Goal: Task Accomplishment & Management: Use online tool/utility

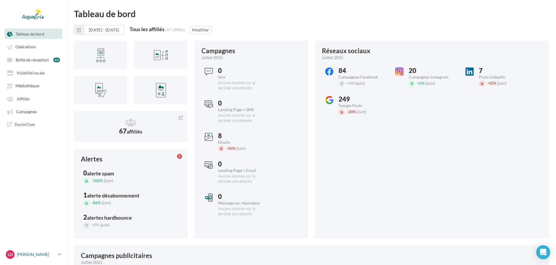
click at [34, 255] on p "[PERSON_NAME]" at bounding box center [36, 255] width 39 height 6
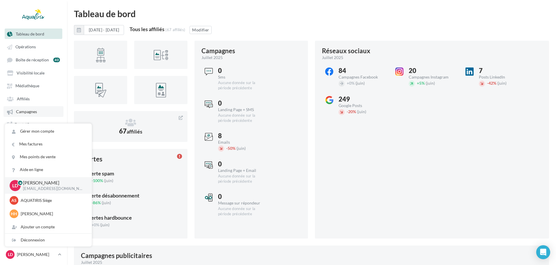
click at [35, 107] on link "Campagnes" at bounding box center [33, 111] width 60 height 10
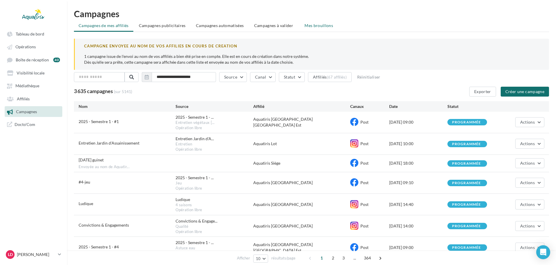
click at [306, 22] on li "Mes brouillons" at bounding box center [319, 25] width 38 height 10
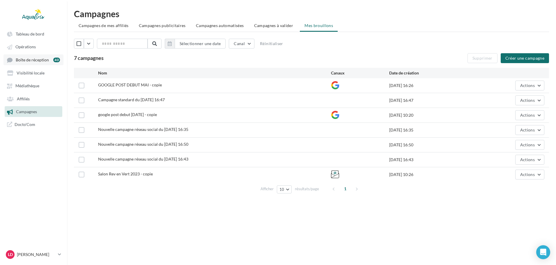
click at [46, 60] on span "Boîte de réception" at bounding box center [32, 59] width 33 height 5
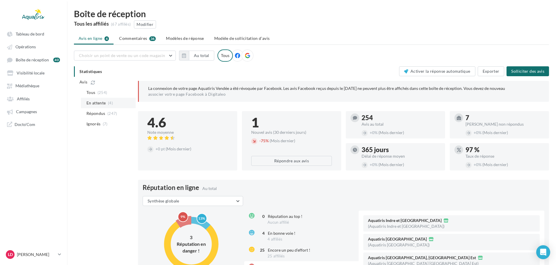
click at [101, 106] on span "En attente" at bounding box center [96, 103] width 20 height 6
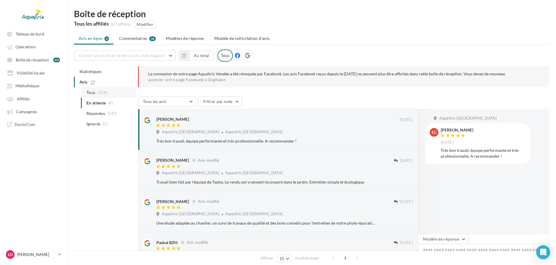
click at [97, 95] on li "Tous (254)" at bounding box center [108, 92] width 55 height 10
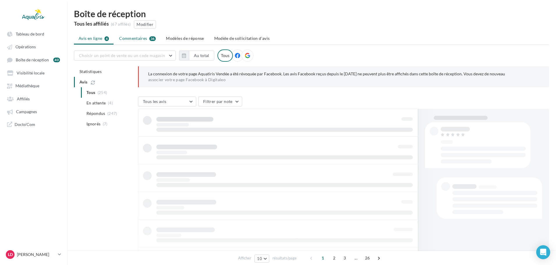
click at [141, 40] on span "Commentaires" at bounding box center [133, 39] width 28 height 6
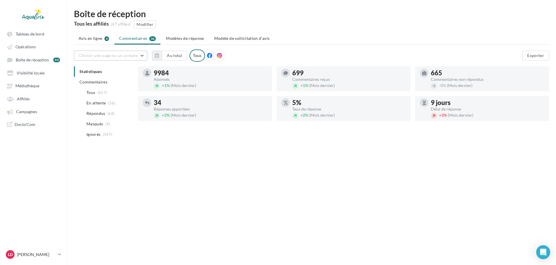
click at [133, 55] on span "Choisir une page ou un compte" at bounding box center [108, 55] width 59 height 5
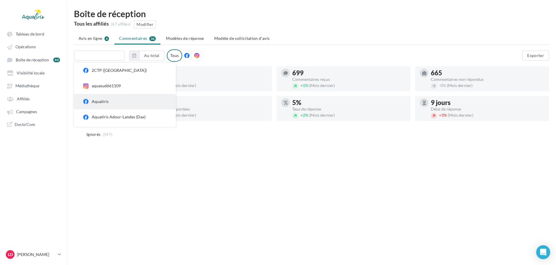
click at [113, 103] on div "Aquatiris" at bounding box center [129, 102] width 75 height 6
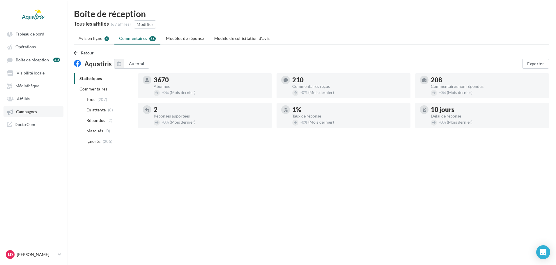
click at [25, 108] on link "Campagnes" at bounding box center [33, 111] width 60 height 10
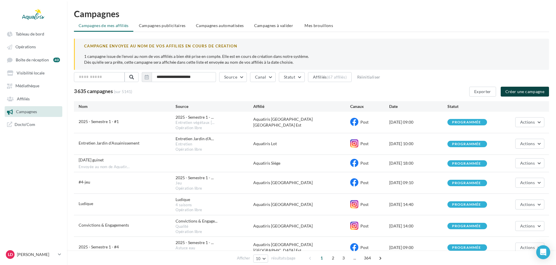
click at [542, 93] on button "Créer une campagne" at bounding box center [525, 92] width 48 height 10
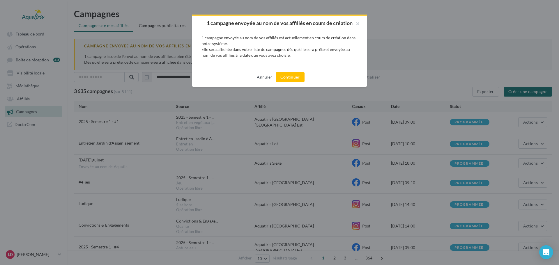
click at [262, 80] on button "Annuler" at bounding box center [264, 77] width 20 height 7
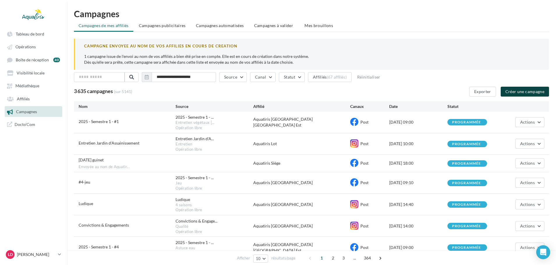
click at [521, 90] on button "Créer une campagne" at bounding box center [525, 92] width 48 height 10
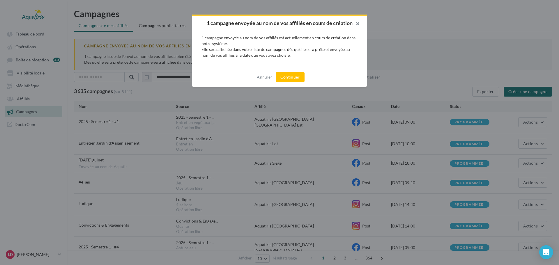
click at [355, 26] on button "button" at bounding box center [355, 24] width 23 height 17
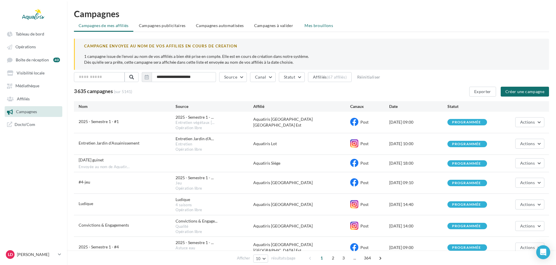
click at [315, 26] on span "Mes brouillons" at bounding box center [319, 25] width 29 height 5
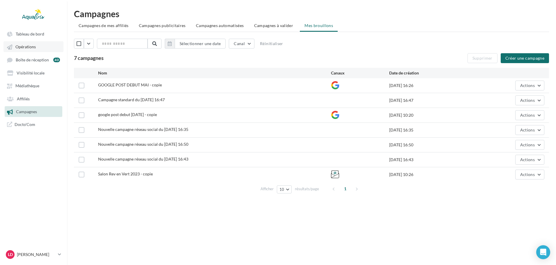
click at [43, 47] on link "Opérations" at bounding box center [33, 46] width 60 height 10
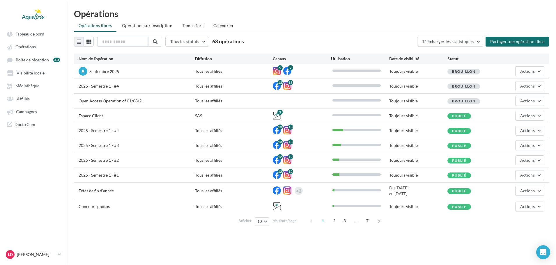
click at [117, 41] on input "text" at bounding box center [122, 42] width 51 height 10
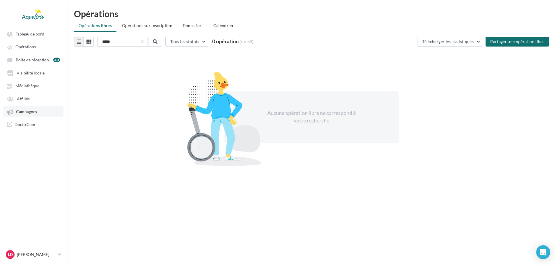
type input "*****"
click at [27, 110] on span "Campagnes" at bounding box center [26, 111] width 21 height 5
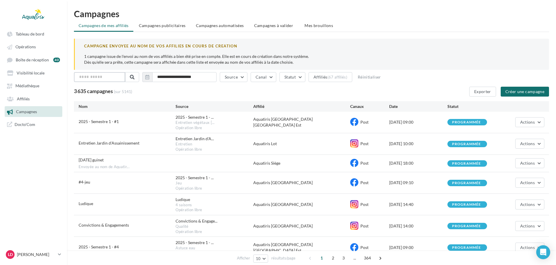
click at [110, 73] on input "text" at bounding box center [99, 77] width 51 height 10
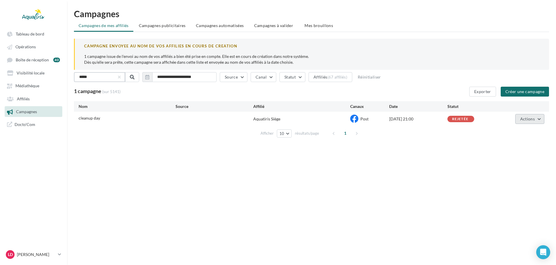
type input "*****"
click at [525, 118] on span "Actions" at bounding box center [527, 118] width 15 height 5
click at [506, 147] on button "Dupliquer" at bounding box center [515, 147] width 58 height 15
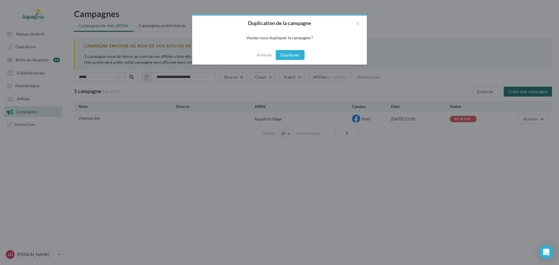
click at [296, 52] on button "Dupliquer" at bounding box center [290, 55] width 29 height 10
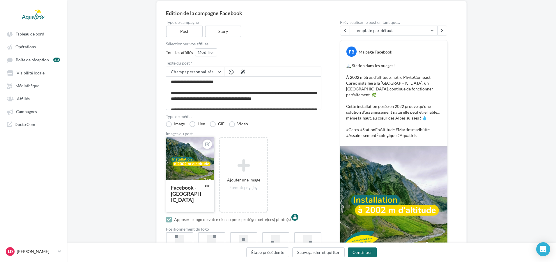
scroll to position [58, 0]
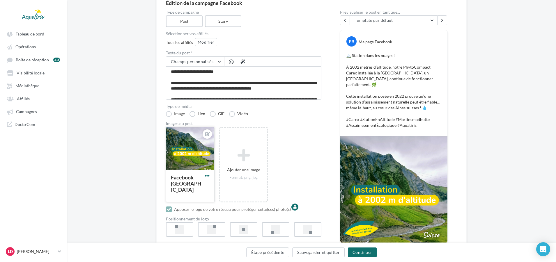
click at [206, 177] on span "button" at bounding box center [207, 176] width 5 height 5
click at [219, 190] on button "Remplacer l'image" at bounding box center [234, 187] width 61 height 15
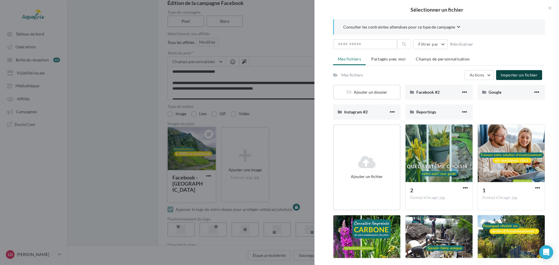
click at [512, 80] on button "Importer un fichier" at bounding box center [519, 75] width 46 height 10
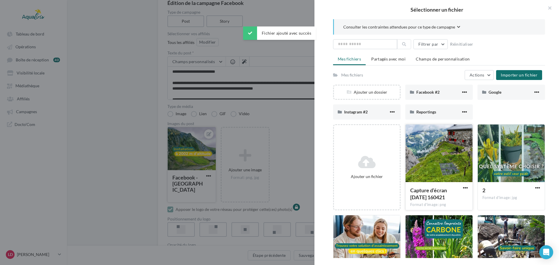
click at [457, 172] on div at bounding box center [439, 154] width 67 height 58
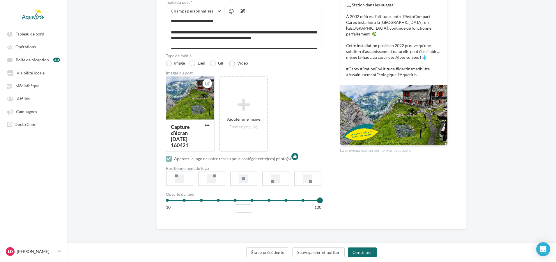
scroll to position [110, 0]
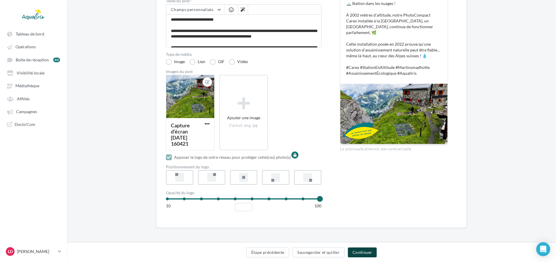
click at [353, 250] on button "Continuer" at bounding box center [362, 253] width 29 height 10
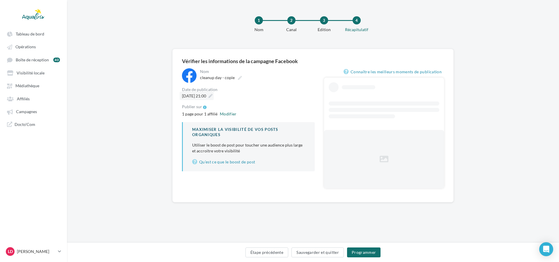
click at [206, 98] on span "18/09/2025 à 21:00" at bounding box center [194, 95] width 24 height 5
click at [268, 93] on div "18/09/2025 à 21:00" at bounding box center [248, 96] width 133 height 8
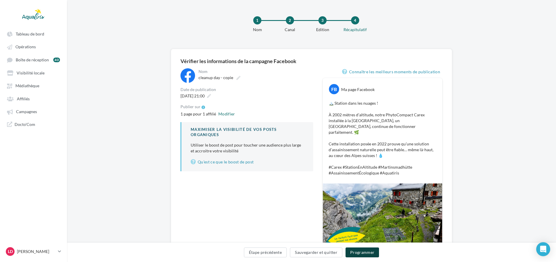
click at [369, 251] on button "Programmer" at bounding box center [363, 253] width 34 height 10
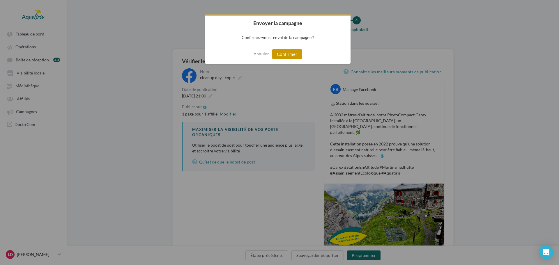
click at [289, 51] on button "Confirmer" at bounding box center [287, 54] width 30 height 10
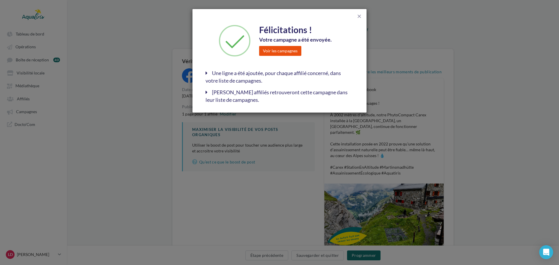
click at [296, 47] on button "Voir les campagnes" at bounding box center [280, 51] width 42 height 10
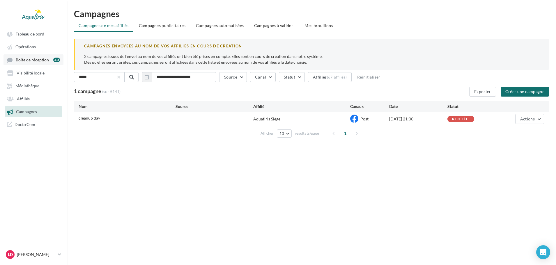
click at [55, 58] on div "40" at bounding box center [56, 60] width 7 height 5
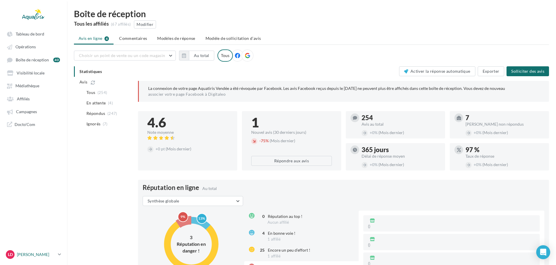
click at [35, 258] on div "LD Lauren Dheret lauren.dheret@aquatiris.fr" at bounding box center [31, 254] width 50 height 9
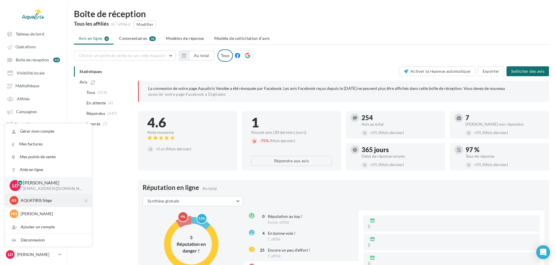
click at [36, 204] on div "AS AQUATIRIS Siège Steeve_Tessier" at bounding box center [48, 200] width 77 height 9
